Goal: Find specific page/section: Find specific page/section

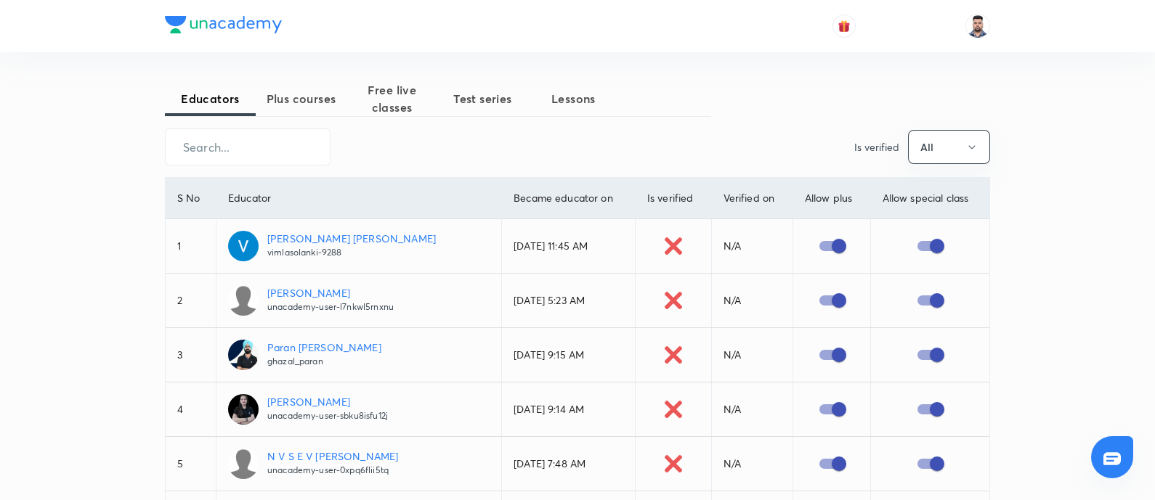
drag, startPoint x: 619, startPoint y: 195, endPoint x: 683, endPoint y: 198, distance: 63.2
click at [683, 198] on th "Is verified" at bounding box center [673, 198] width 76 height 41
click at [711, 198] on th "Verified on" at bounding box center [751, 198] width 81 height 41
drag, startPoint x: 708, startPoint y: 198, endPoint x: 771, endPoint y: 198, distance: 63.2
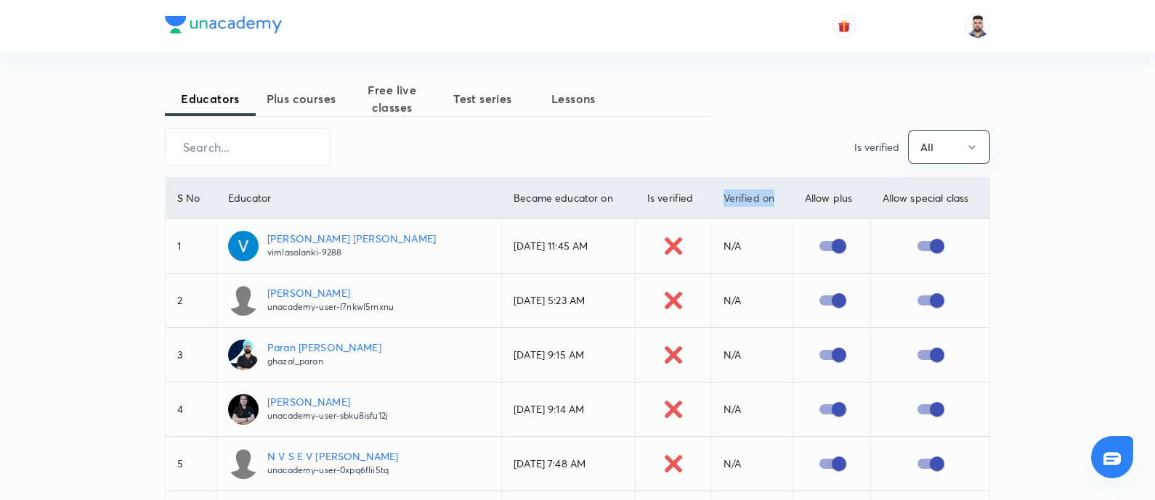
click at [771, 198] on th "Verified on" at bounding box center [751, 198] width 81 height 41
